Goal: Check status: Check status

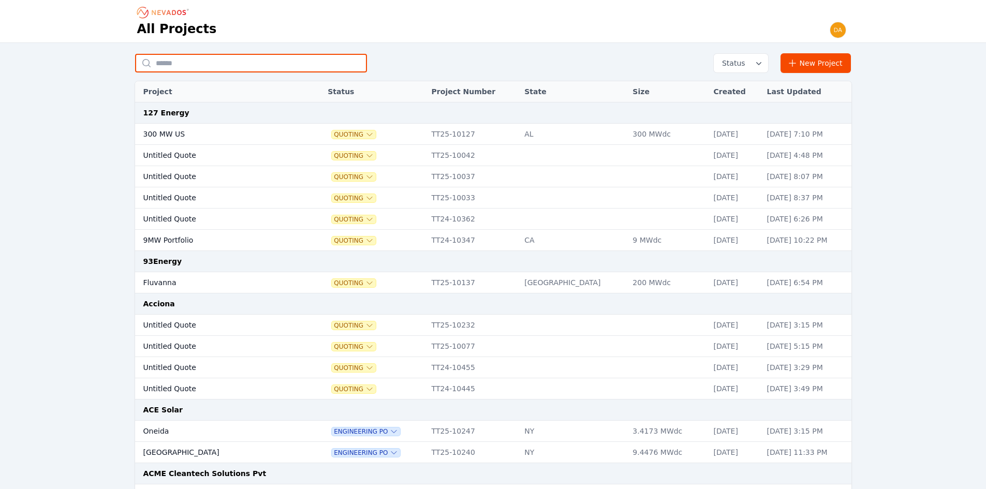
click at [237, 58] on input "text" at bounding box center [251, 63] width 232 height 19
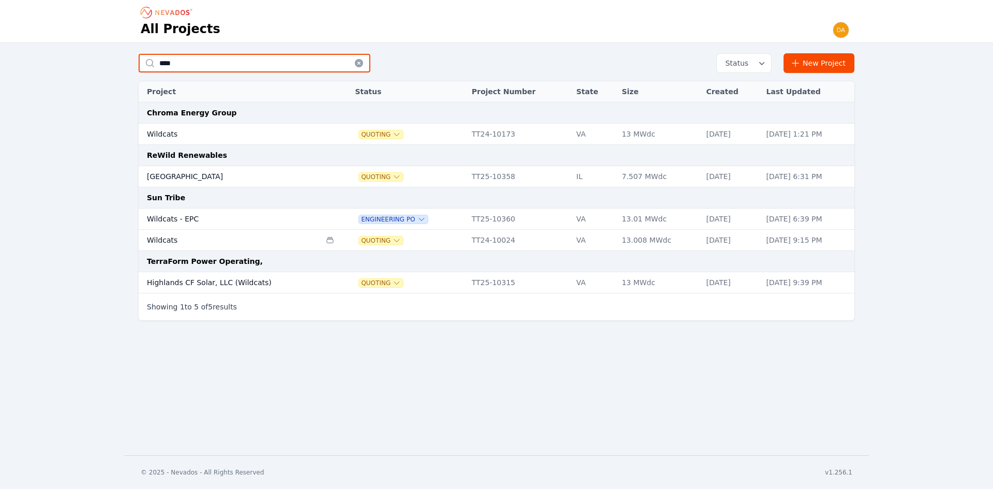
type input "****"
drag, startPoint x: 214, startPoint y: 220, endPoint x: 204, endPoint y: 218, distance: 9.7
click at [204, 218] on td "Wildcats - EPC" at bounding box center [230, 219] width 182 height 21
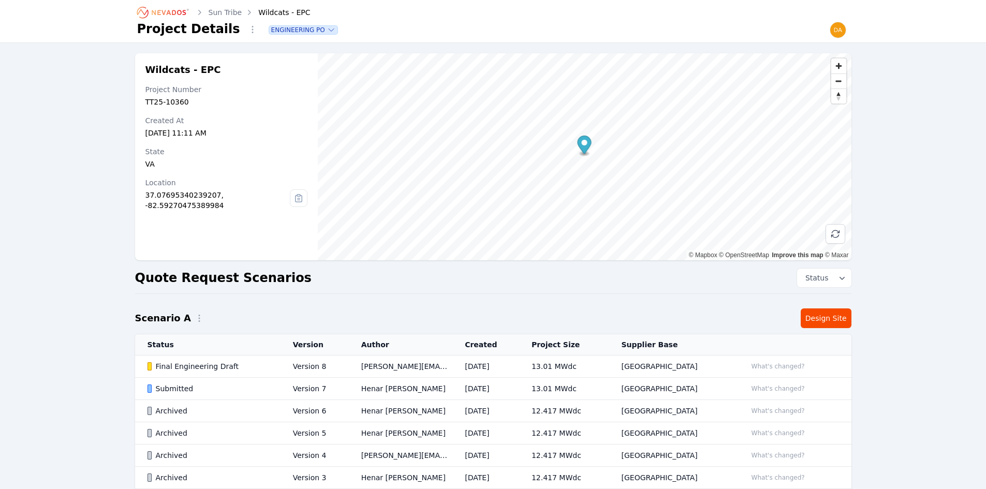
click at [197, 385] on div "Submitted" at bounding box center [211, 388] width 128 height 10
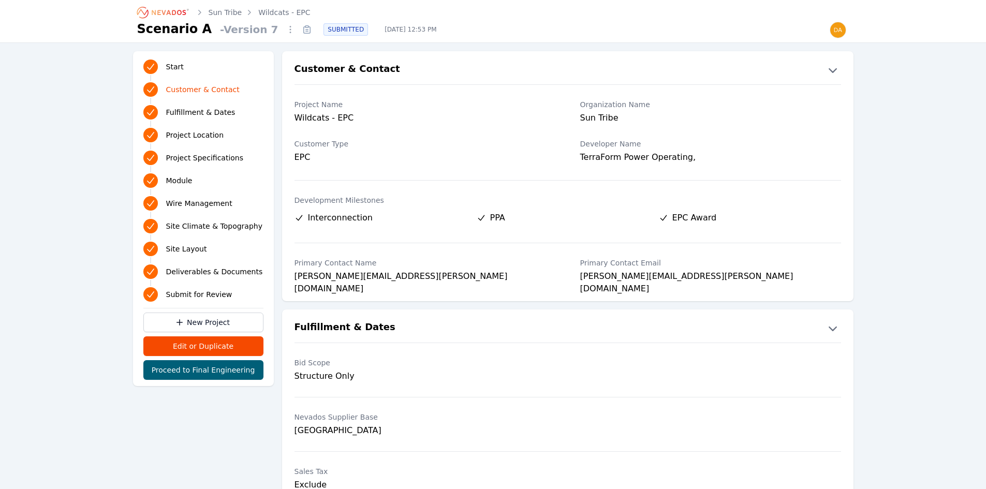
click at [200, 154] on span "Project Specifications" at bounding box center [205, 158] width 78 height 10
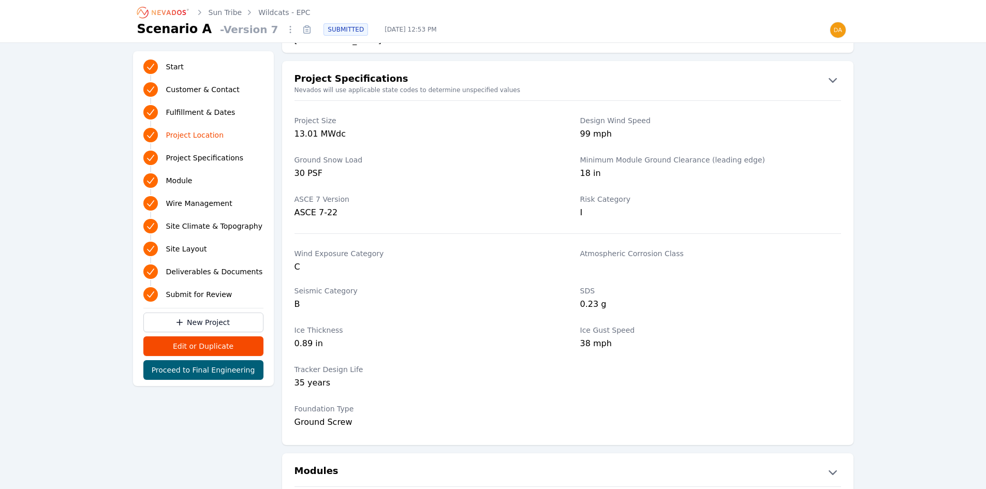
click at [207, 133] on span "Project Location" at bounding box center [195, 135] width 58 height 10
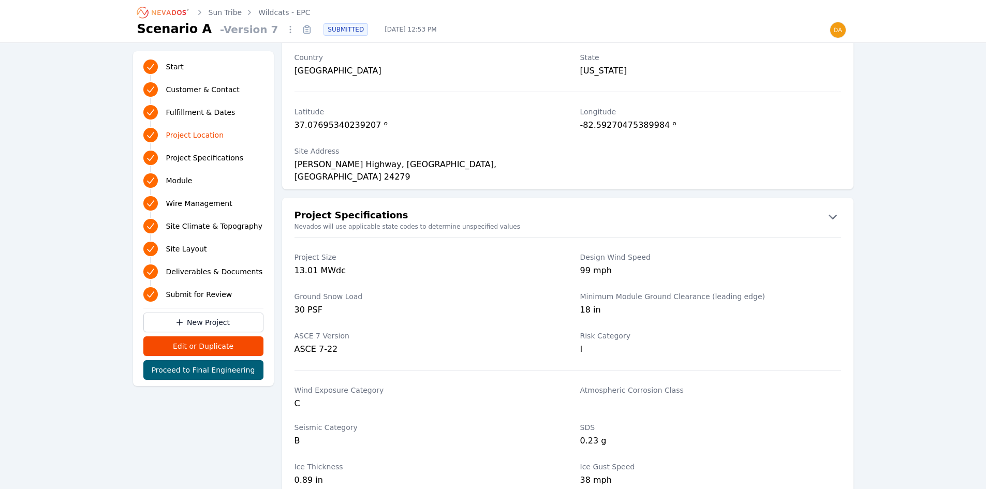
click at [215, 110] on span "Fulfillment & Dates" at bounding box center [200, 112] width 69 height 10
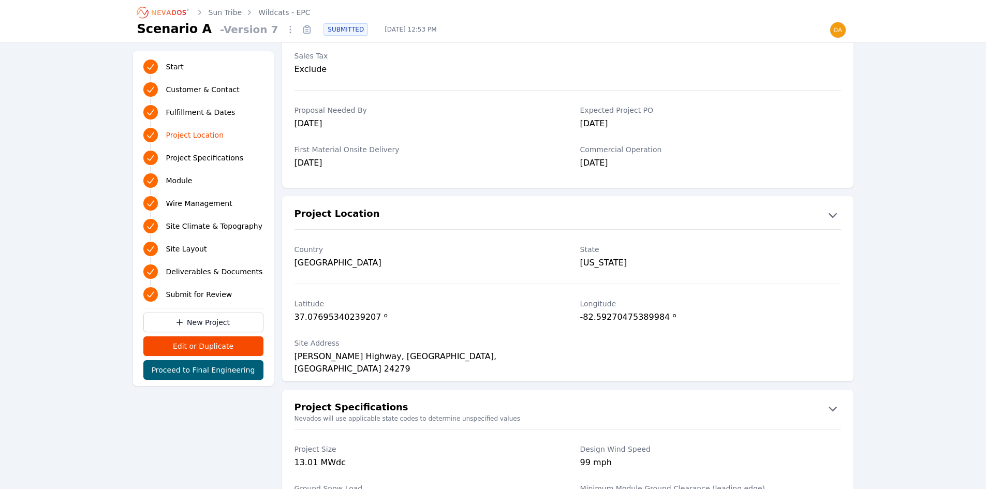
scroll to position [305, 0]
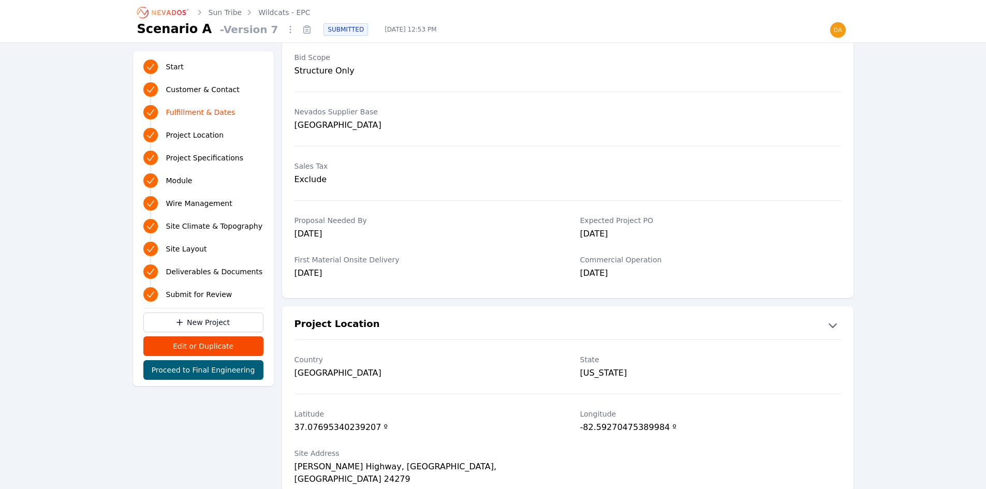
drag, startPoint x: 581, startPoint y: 236, endPoint x: 631, endPoint y: 236, distance: 49.7
click at [629, 236] on div "[DATE]" at bounding box center [710, 235] width 261 height 14
click at [631, 236] on div "[DATE]" at bounding box center [710, 235] width 261 height 14
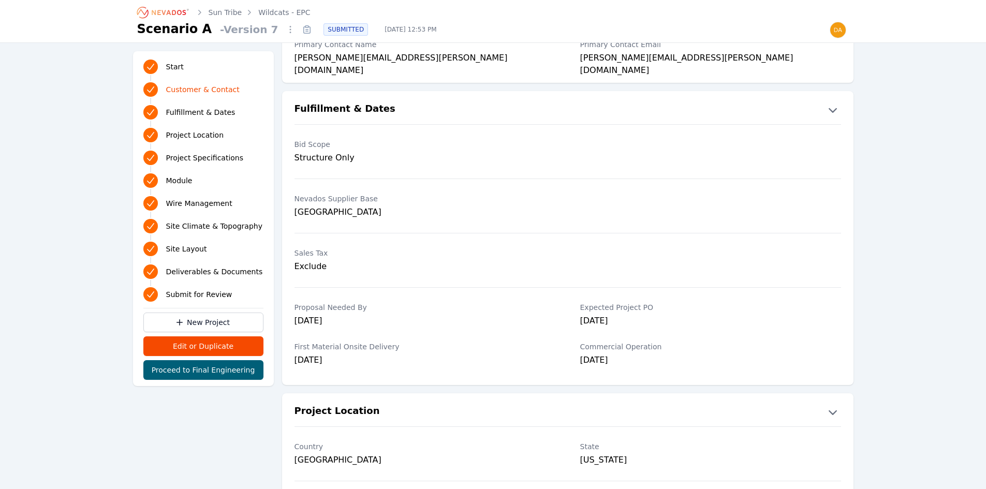
scroll to position [202, 0]
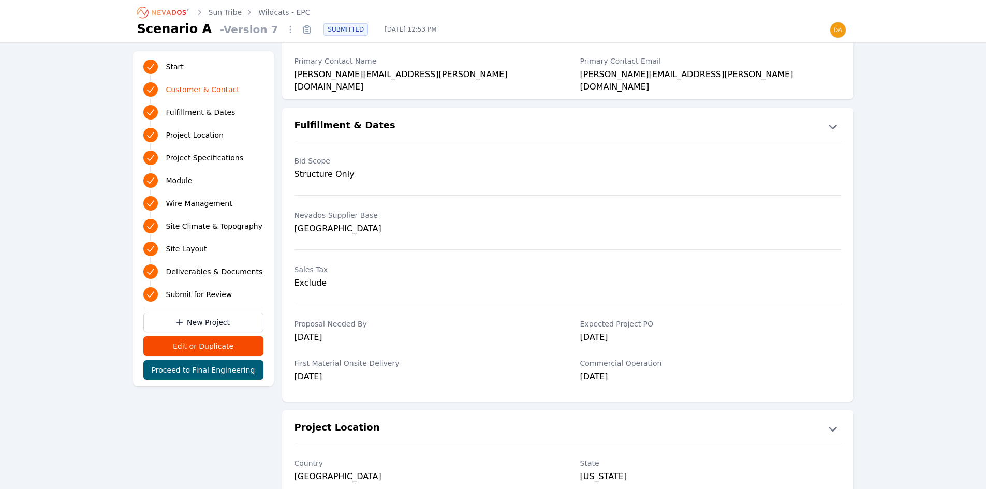
click at [177, 180] on span "Module" at bounding box center [179, 180] width 26 height 10
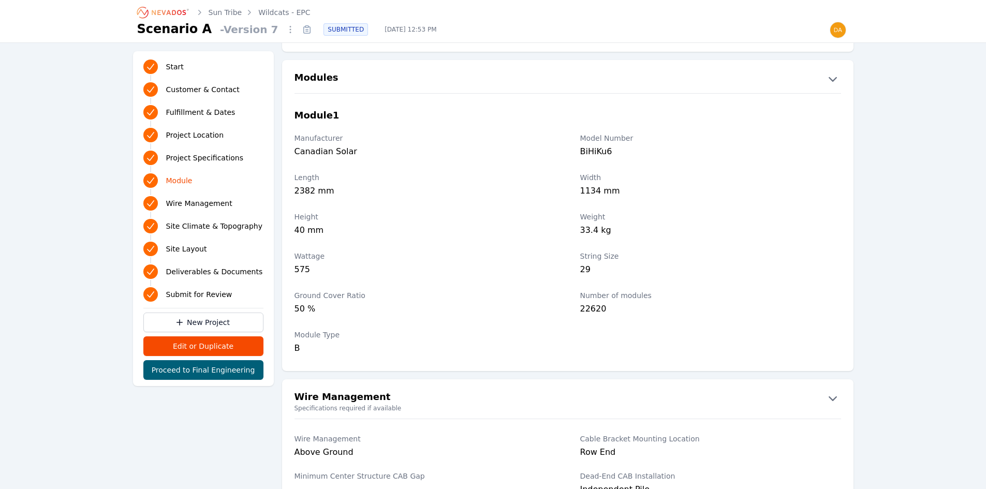
scroll to position [1193, 0]
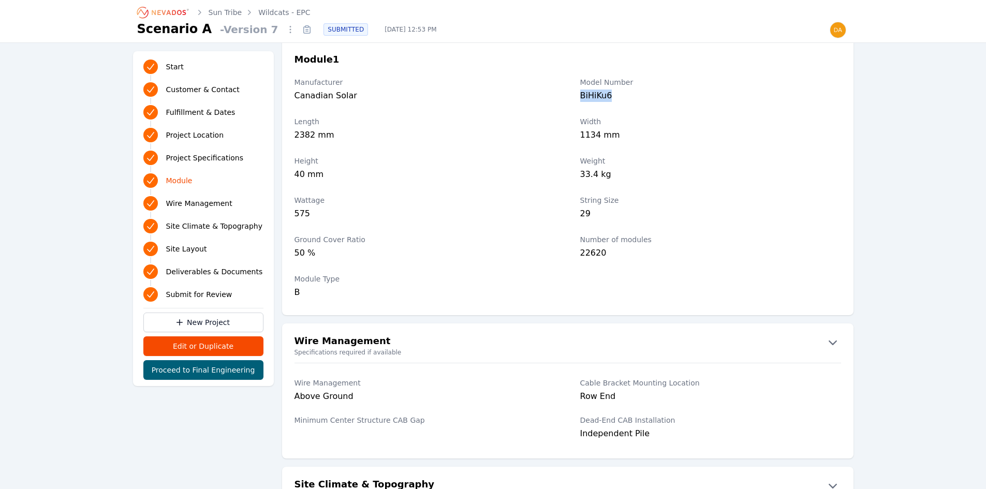
drag, startPoint x: 576, startPoint y: 95, endPoint x: 625, endPoint y: 98, distance: 49.2
click at [625, 98] on div "Manufacturer Canadian Solar Model Number BiHiKu6" at bounding box center [567, 90] width 571 height 39
click at [625, 98] on div "BiHiKu6" at bounding box center [710, 97] width 261 height 14
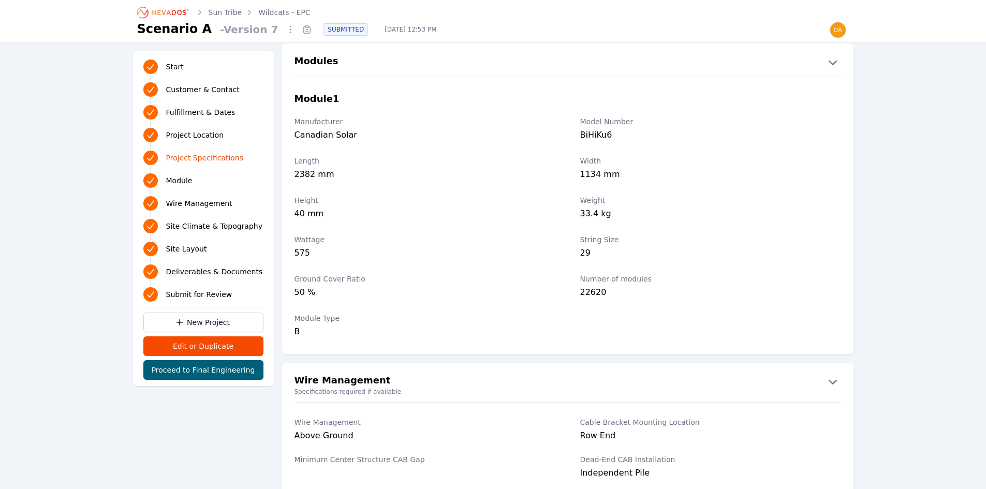
scroll to position [1090, 0]
